Goal: Information Seeking & Learning: Learn about a topic

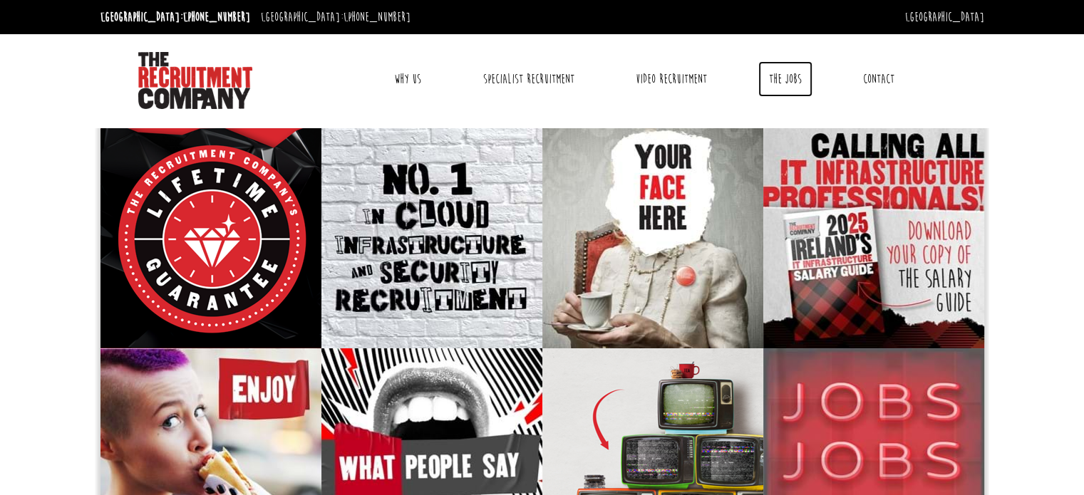
click at [784, 79] on link "The Jobs" at bounding box center [785, 79] width 54 height 36
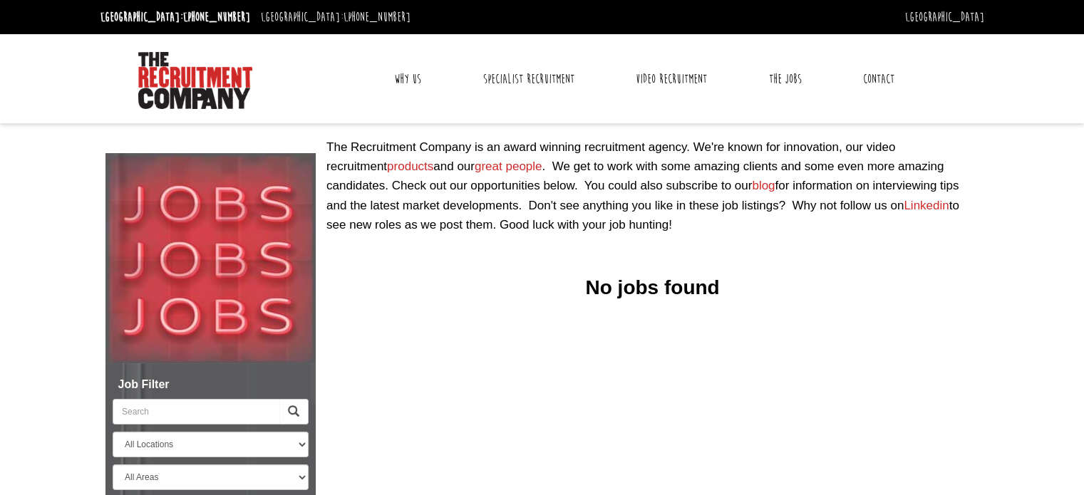
select select "[GEOGRAPHIC_DATA]"
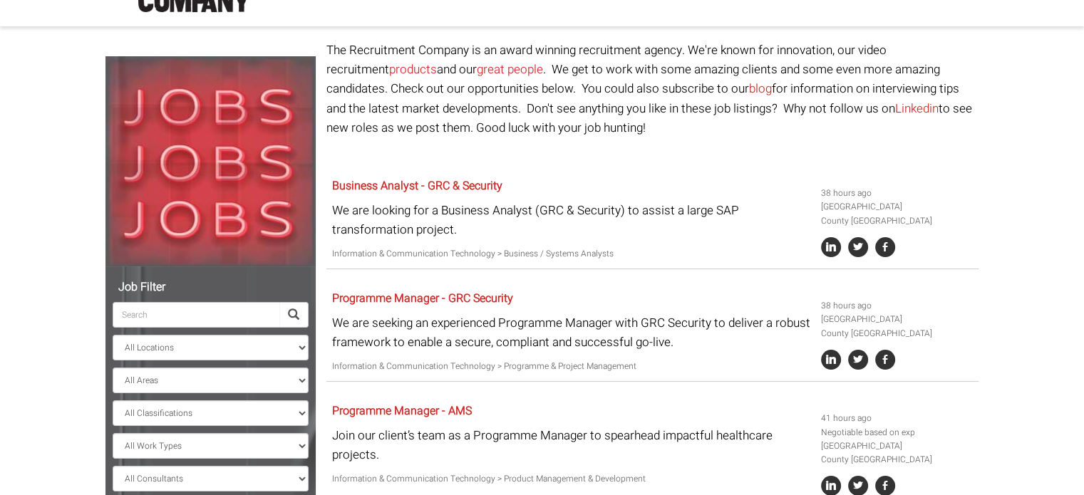
scroll to position [123, 0]
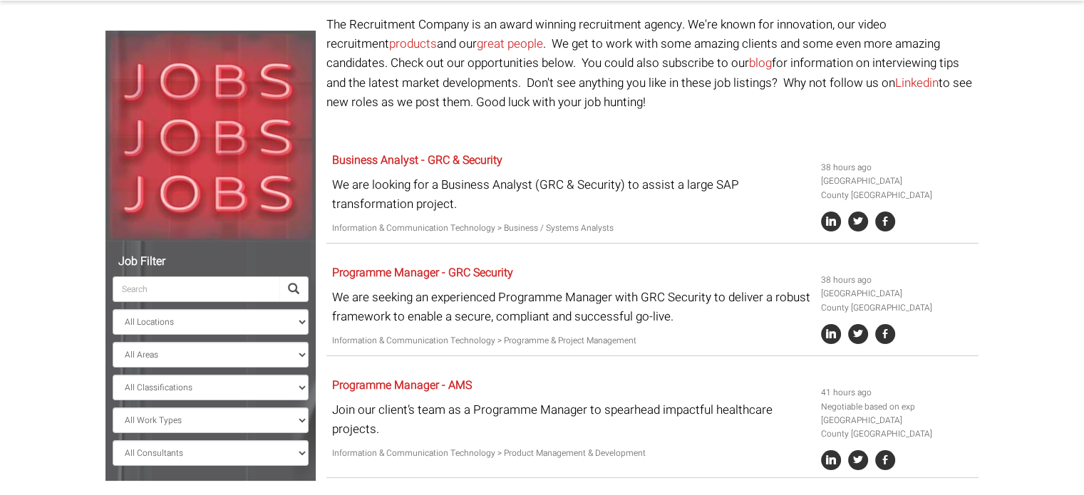
click at [247, 287] on input "search" at bounding box center [196, 289] width 167 height 26
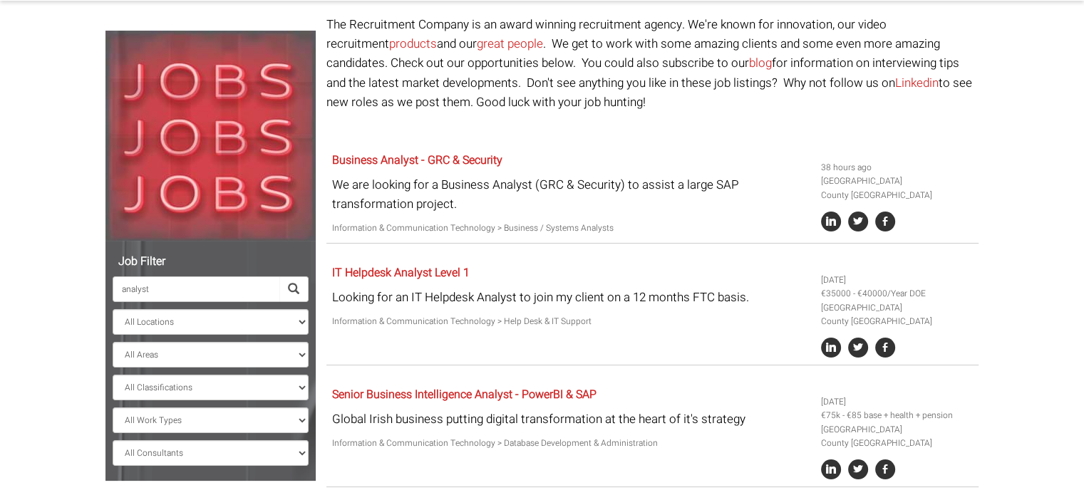
type input "analyst"
click at [305, 322] on select "All Locations [GEOGRAPHIC_DATA] [GEOGRAPHIC_DATA] [GEOGRAPHIC_DATA] [GEOGRAPHIC…" at bounding box center [211, 322] width 196 height 26
click at [285, 325] on select "All Locations [GEOGRAPHIC_DATA] [GEOGRAPHIC_DATA] [GEOGRAPHIC_DATA] [GEOGRAPHIC…" at bounding box center [211, 322] width 196 height 26
select select
click at [113, 309] on select "All Locations [GEOGRAPHIC_DATA] [GEOGRAPHIC_DATA] [GEOGRAPHIC_DATA] [GEOGRAPHIC…" at bounding box center [211, 322] width 196 height 26
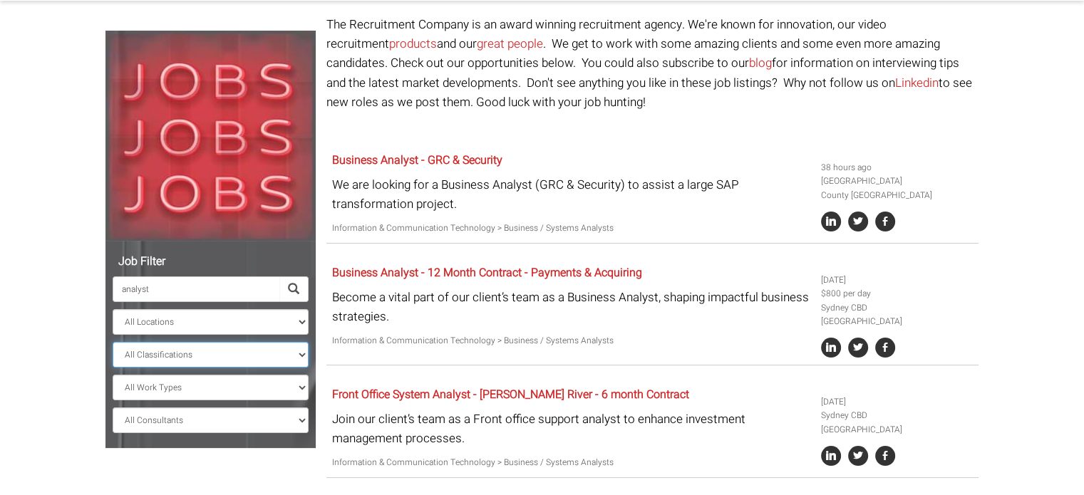
click at [261, 352] on select "All Classifications Banking & Financial Services Information & Communication Te…" at bounding box center [211, 355] width 196 height 26
click at [113, 342] on select "All Classifications Banking & Financial Services Information & Communication Te…" at bounding box center [211, 355] width 196 height 26
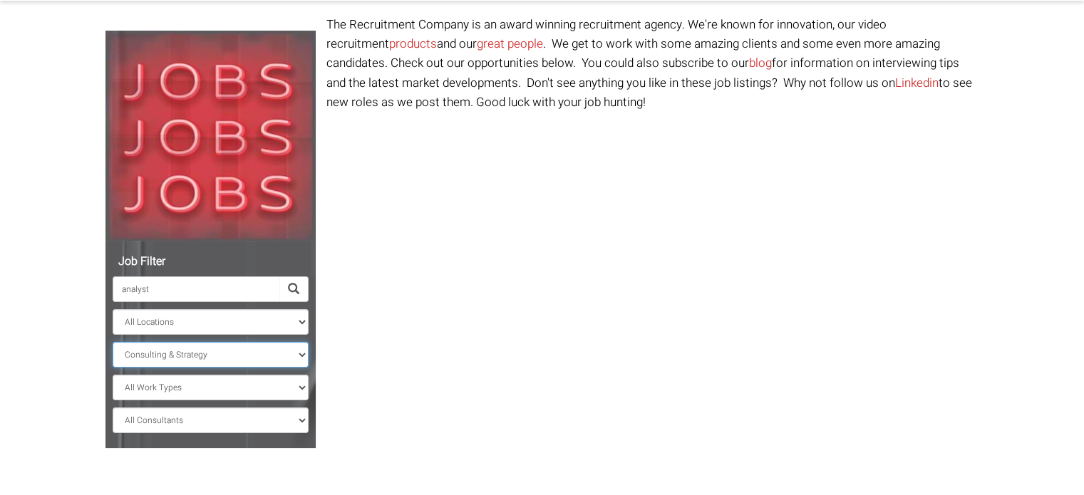
scroll to position [115, 0]
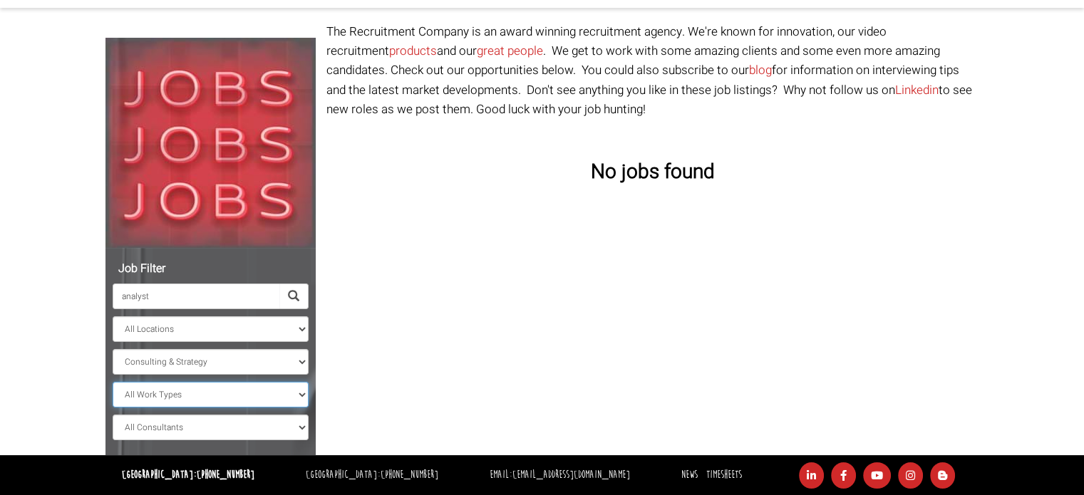
click at [270, 395] on select "All Work Types Full Time Part Time Casual Contract / Temp" at bounding box center [211, 395] width 196 height 26
click at [281, 424] on select "All Consultants Adam - Infrastructure, Cloud & DevOps, Contract Amanda - Infras…" at bounding box center [211, 428] width 196 height 26
click at [265, 358] on select "All Classifications Banking & Financial Services Information & Communication Te…" at bounding box center [211, 362] width 196 height 26
click at [113, 349] on select "All Classifications Banking & Financial Services Information & Communication Te…" at bounding box center [211, 362] width 196 height 26
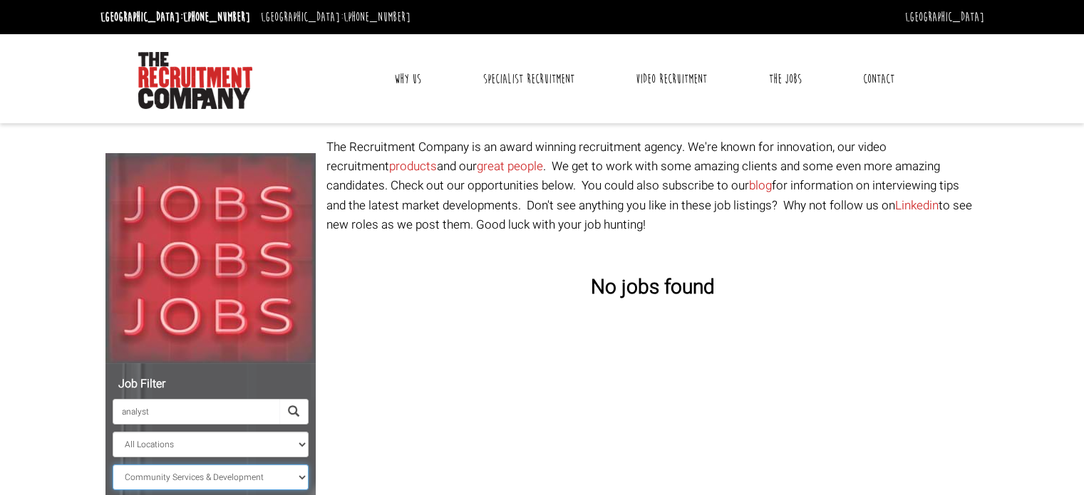
scroll to position [115, 0]
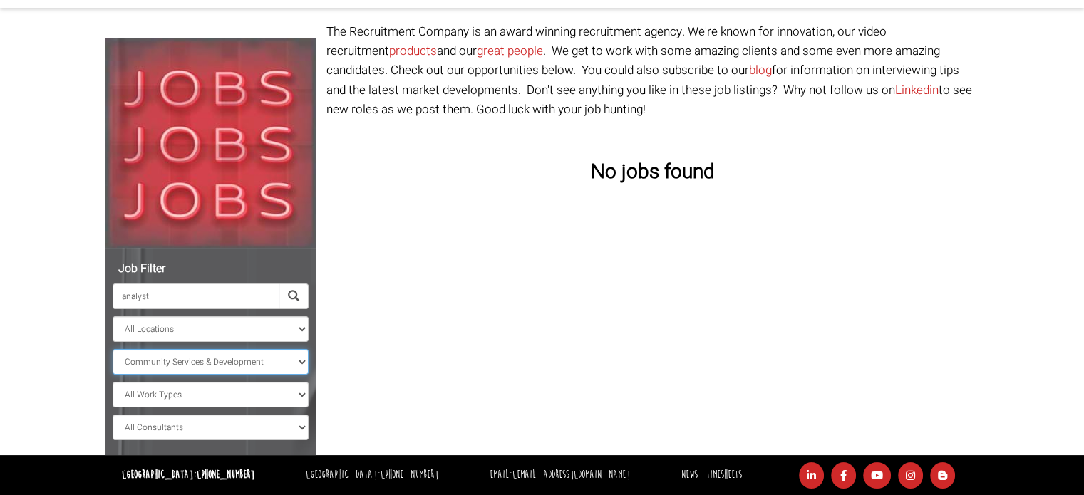
click at [284, 366] on select "All Classifications Banking & Financial Services Information & Communication Te…" at bounding box center [211, 362] width 196 height 26
select select "Banking & Financial Services"
click at [113, 349] on select "All Classifications Banking & Financial Services Information & Communication Te…" at bounding box center [211, 362] width 196 height 26
click at [285, 325] on select "All Locations [GEOGRAPHIC_DATA] [GEOGRAPHIC_DATA] [GEOGRAPHIC_DATA] [GEOGRAPHIC…" at bounding box center [211, 329] width 196 height 26
select select "[GEOGRAPHIC_DATA]"
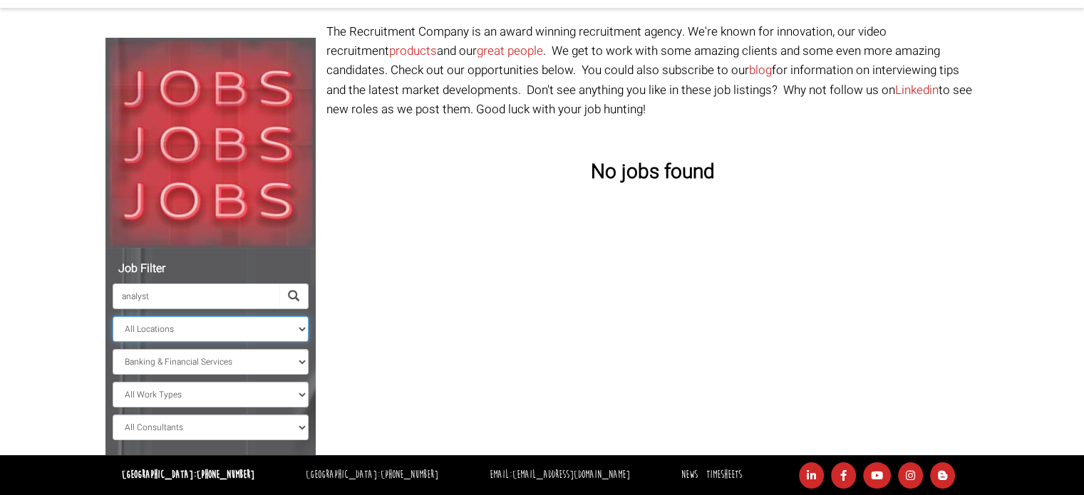
click at [113, 316] on select "All Locations [GEOGRAPHIC_DATA] [GEOGRAPHIC_DATA] [GEOGRAPHIC_DATA] [GEOGRAPHIC…" at bounding box center [211, 329] width 196 height 26
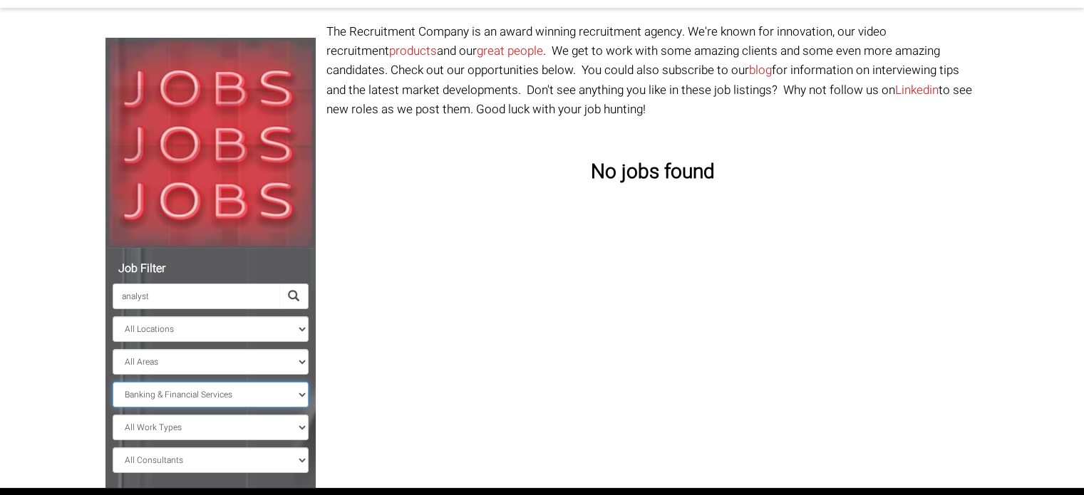
click at [294, 390] on select "All Classifications Banking & Financial Services Information & Communication Te…" at bounding box center [211, 395] width 196 height 26
select select
click at [113, 382] on select "All Classifications Banking & Financial Services Information & Communication Te…" at bounding box center [211, 395] width 196 height 26
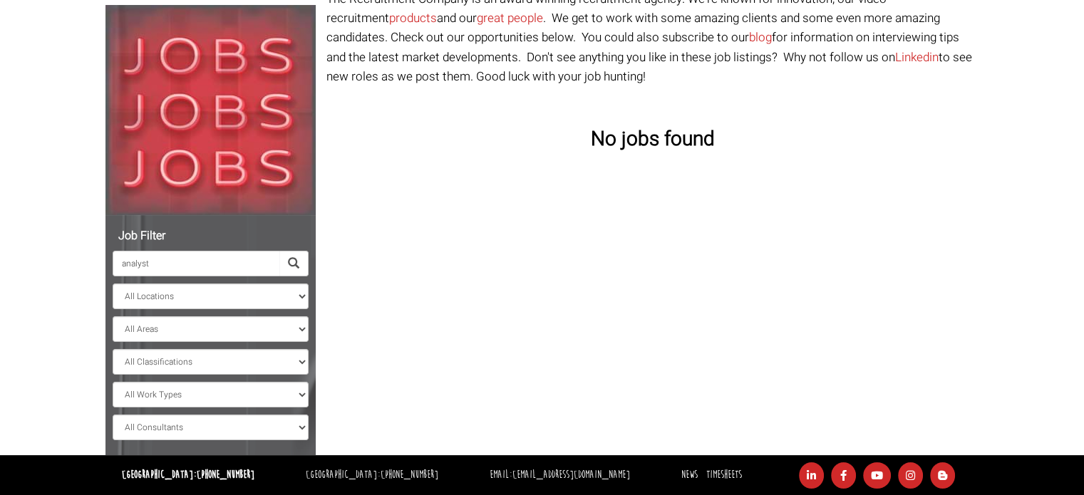
drag, startPoint x: 274, startPoint y: 266, endPoint x: 102, endPoint y: 261, distance: 171.8
click at [102, 261] on div "Job Filter analyst All Locations Sydney Melbourne Ireland Sydney CBD Parramatta…" at bounding box center [210, 222] width 221 height 466
click at [336, 286] on div "Job Filter All Locations Sydney Melbourne Ireland Sydney CBD Parramatta Circula…" at bounding box center [542, 222] width 894 height 466
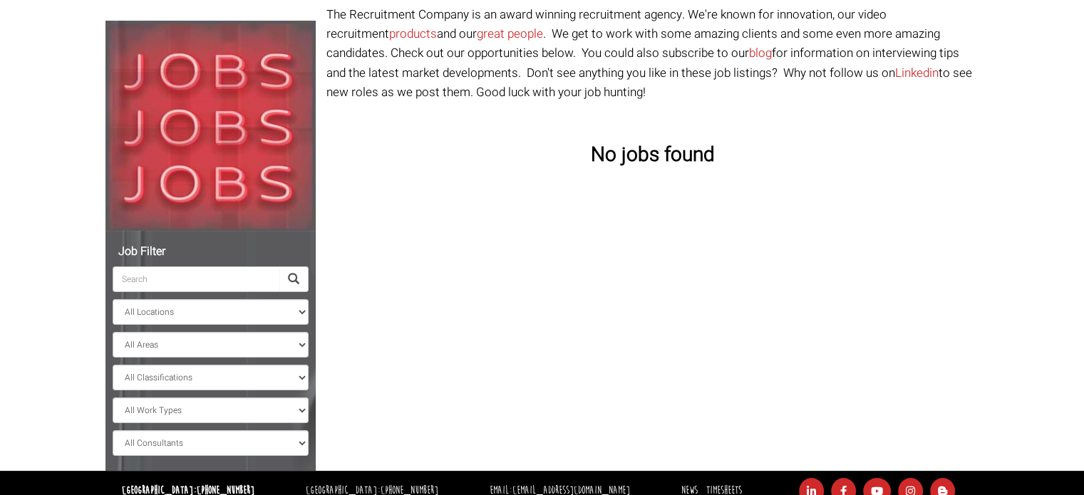
scroll to position [148, 0]
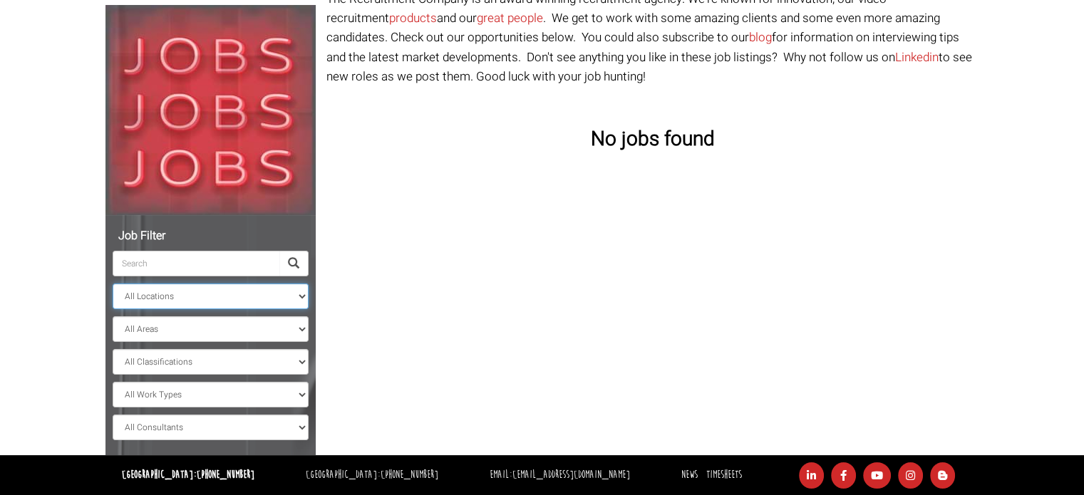
click at [294, 297] on select "All Locations [GEOGRAPHIC_DATA] [GEOGRAPHIC_DATA] [GEOGRAPHIC_DATA] [GEOGRAPHIC…" at bounding box center [211, 297] width 196 height 26
select select "[GEOGRAPHIC_DATA]"
click at [113, 284] on select "All Locations [GEOGRAPHIC_DATA] [GEOGRAPHIC_DATA] [GEOGRAPHIC_DATA] [GEOGRAPHIC…" at bounding box center [211, 297] width 196 height 26
